Goal: Task Accomplishment & Management: Manage account settings

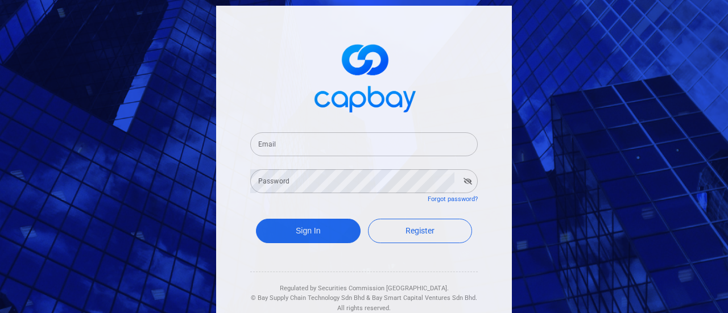
click at [367, 150] on input "Email" at bounding box center [363, 144] width 227 height 24
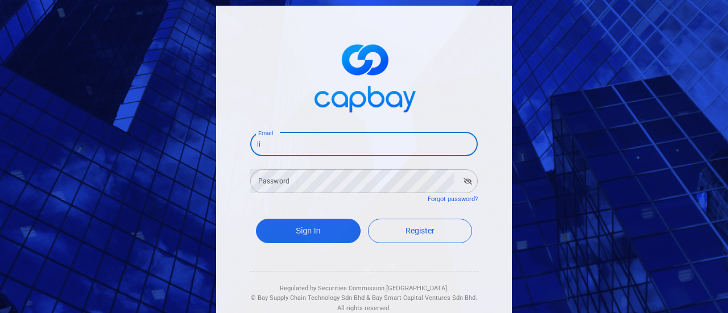
type input "[EMAIL_ADDRESS][DOMAIN_NAME]"
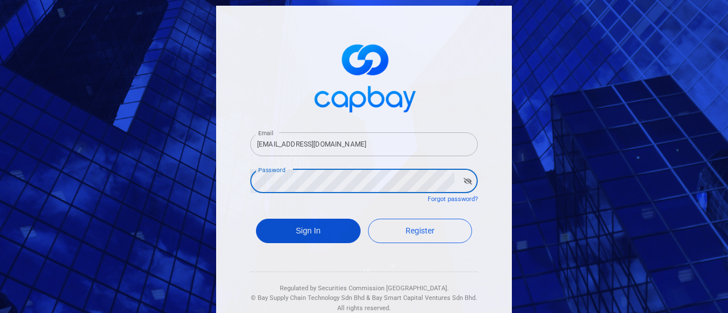
click at [285, 235] on button "Sign In" at bounding box center [308, 231] width 105 height 24
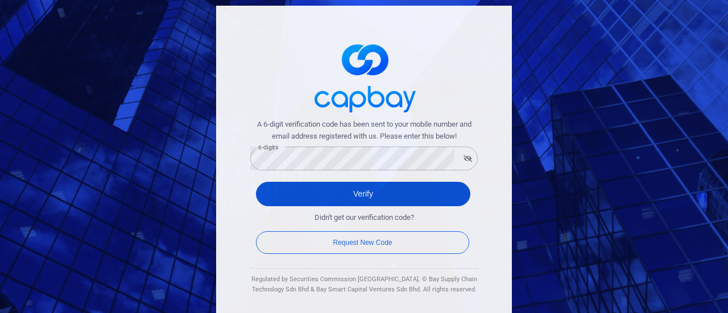
click at [353, 195] on button "Verify" at bounding box center [363, 194] width 214 height 24
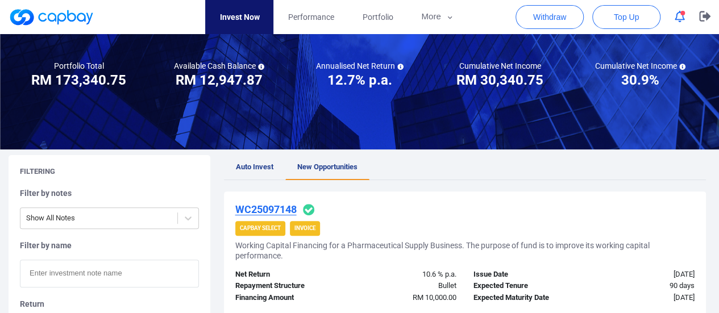
scroll to position [82, 0]
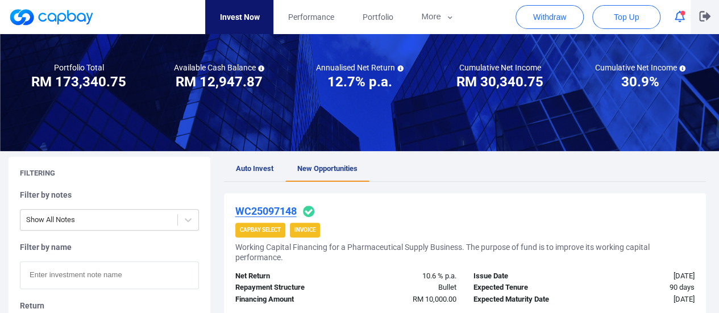
click at [705, 13] on icon "button" at bounding box center [704, 16] width 11 height 11
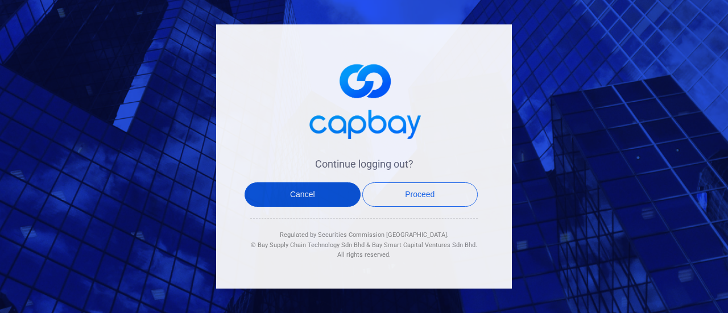
click at [305, 194] on button "Cancel" at bounding box center [303, 195] width 116 height 24
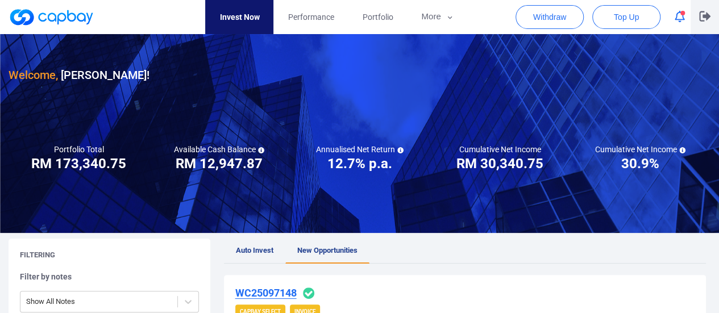
click at [707, 18] on icon "button" at bounding box center [704, 16] width 11 height 10
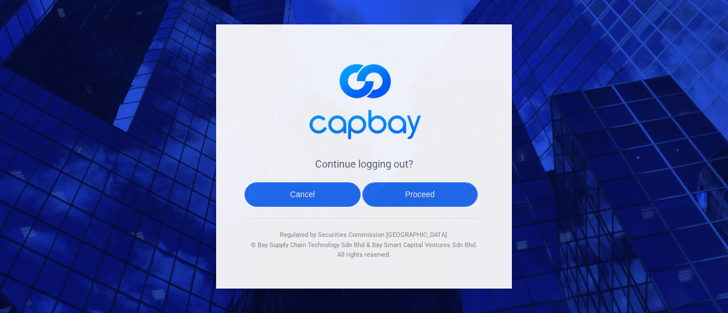
click at [436, 196] on button "Proceed" at bounding box center [420, 195] width 116 height 24
